Goal: Information Seeking & Learning: Learn about a topic

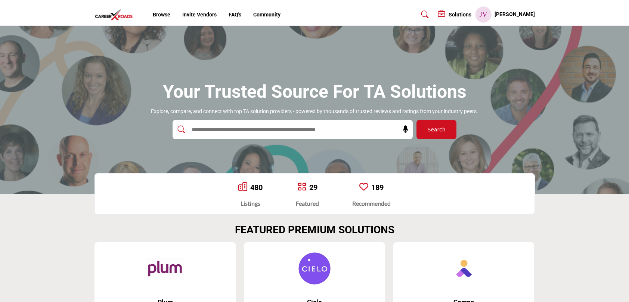
click at [237, 129] on input "text" at bounding box center [277, 129] width 178 height 11
type input "******"
click at [417, 120] on button "Search" at bounding box center [437, 129] width 40 height 19
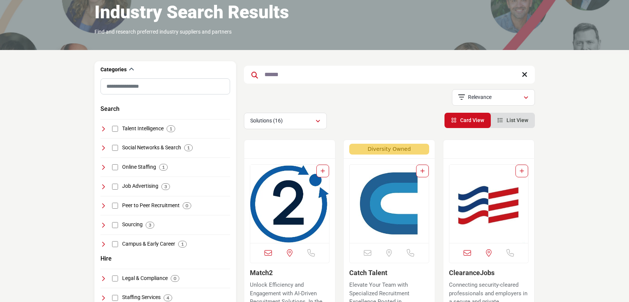
scroll to position [158, 0]
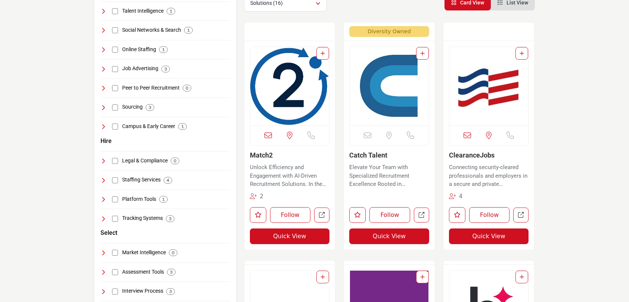
click at [277, 88] on img "Open Listing in new tab" at bounding box center [289, 86] width 79 height 78
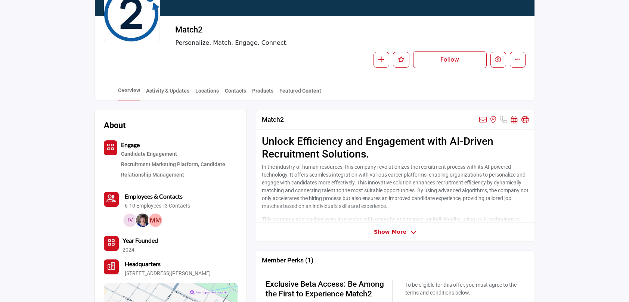
scroll to position [162, 0]
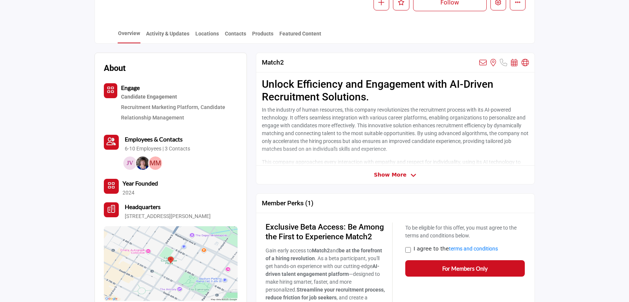
click at [397, 176] on span "Show More" at bounding box center [390, 175] width 33 height 8
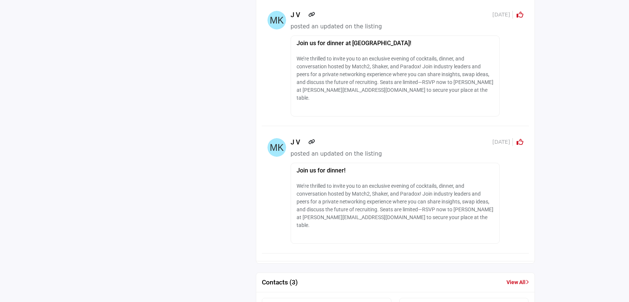
scroll to position [1170, 0]
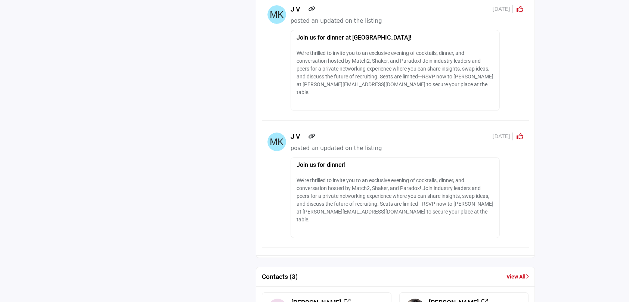
click at [354, 178] on p "We’re thrilled to invite you to an exclusive evening of cocktails, dinner, and …" at bounding box center [395, 200] width 197 height 47
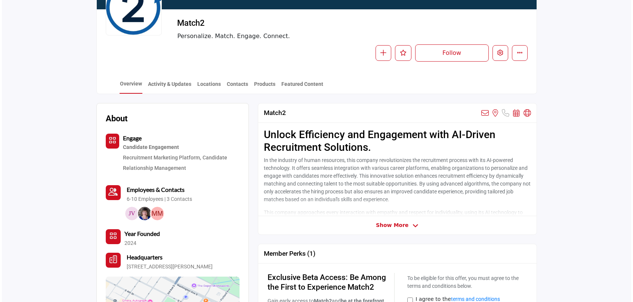
scroll to position [101, 0]
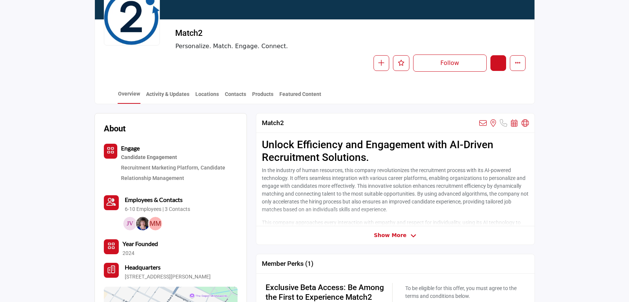
click at [500, 63] on icon "Edit company" at bounding box center [498, 63] width 6 height 6
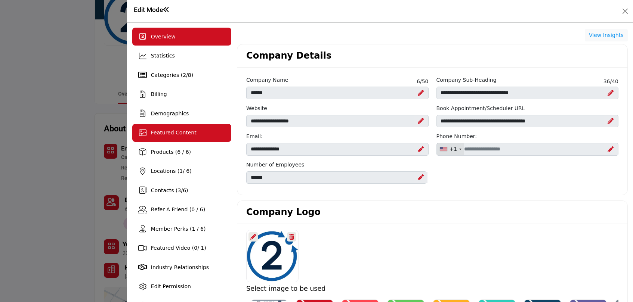
click at [168, 136] on div "Featured Content" at bounding box center [174, 133] width 46 height 8
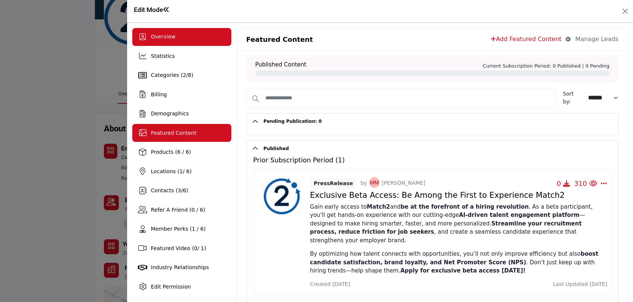
click at [158, 38] on span "Overview" at bounding box center [163, 37] width 25 height 6
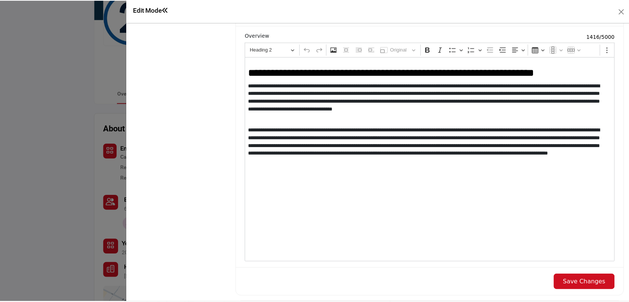
scroll to position [724, 0]
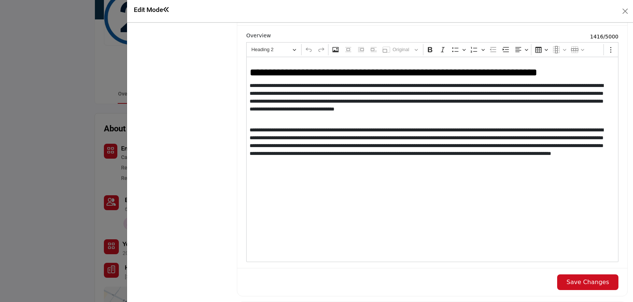
click at [157, 12] on h1 "Edit Mode" at bounding box center [152, 10] width 36 height 8
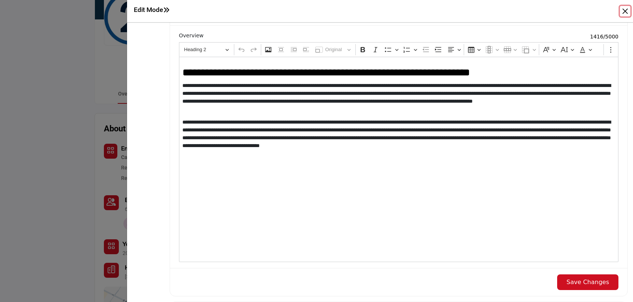
click at [626, 12] on button "Close" at bounding box center [625, 11] width 10 height 10
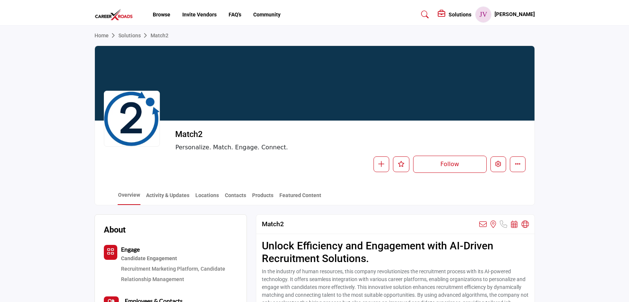
click at [527, 14] on h5 "[PERSON_NAME]" at bounding box center [515, 14] width 40 height 7
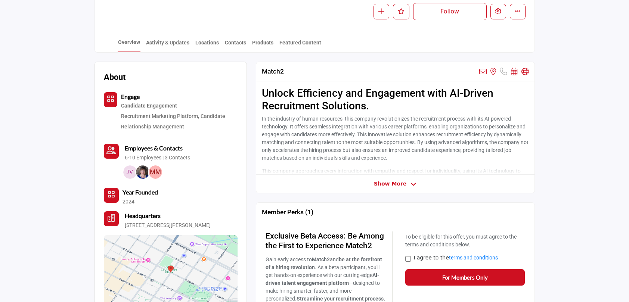
scroll to position [151, 0]
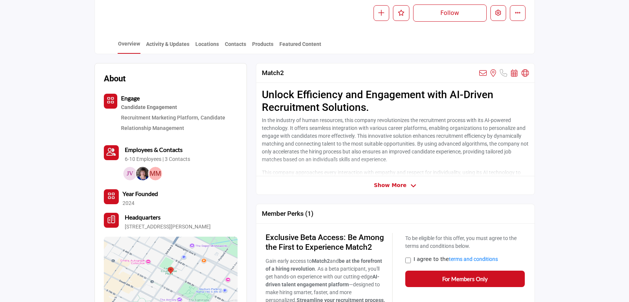
click at [378, 186] on span "Show More" at bounding box center [390, 186] width 33 height 8
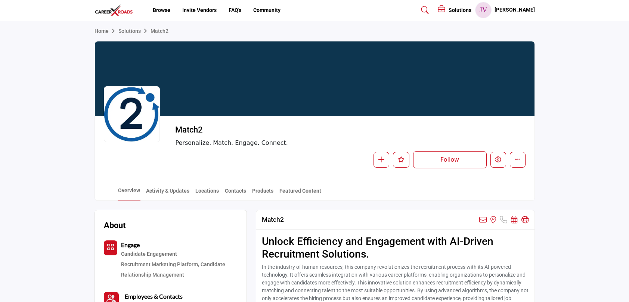
scroll to position [44, 0]
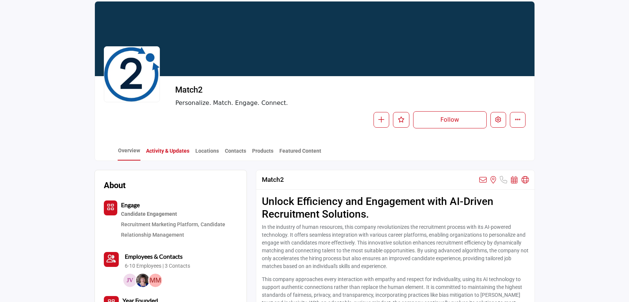
click at [183, 155] on link "Activity & Updates" at bounding box center [168, 153] width 44 height 13
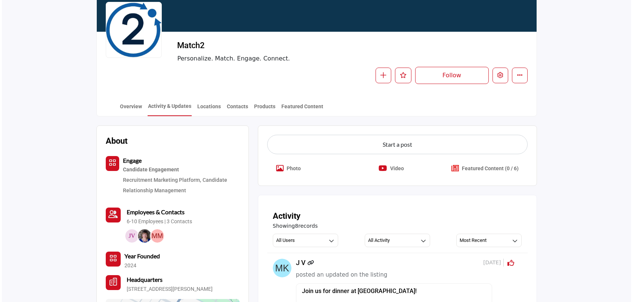
scroll to position [88, 0]
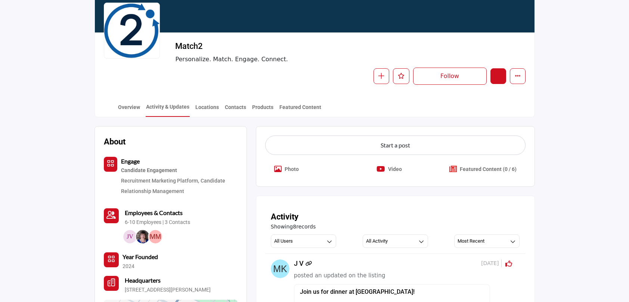
click at [497, 81] on button "Edit company" at bounding box center [499, 76] width 16 height 16
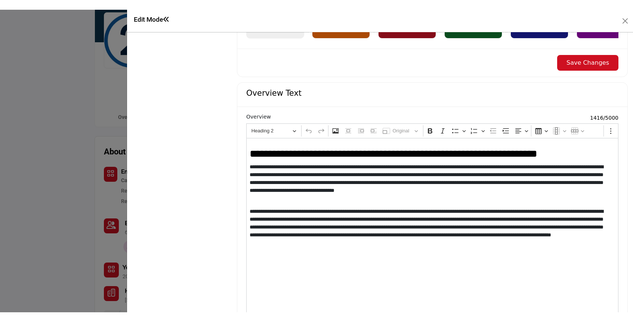
scroll to position [644, 0]
